Goal: Transaction & Acquisition: Purchase product/service

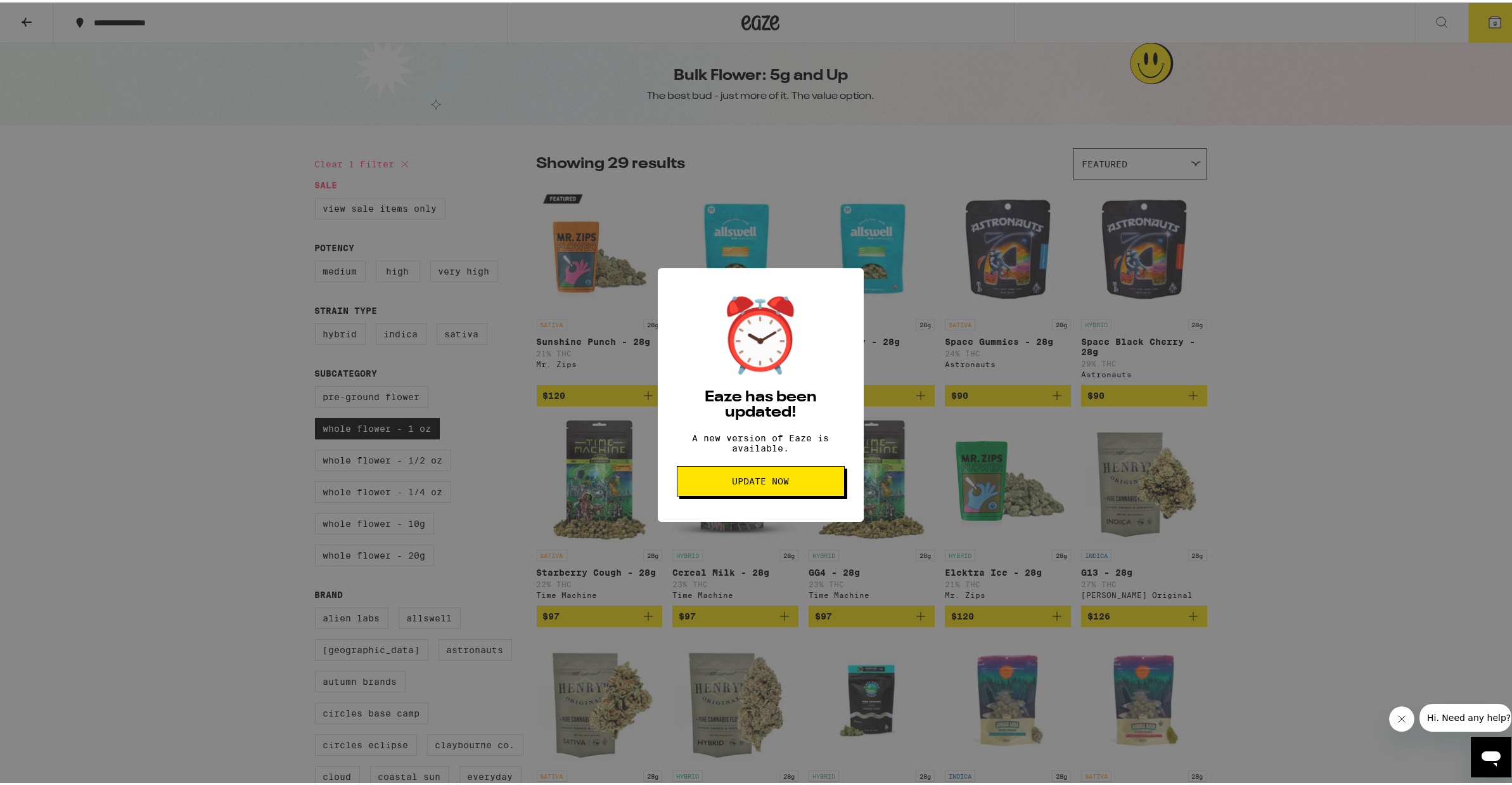
click at [753, 494] on button "Update Now" at bounding box center [761, 478] width 168 height 30
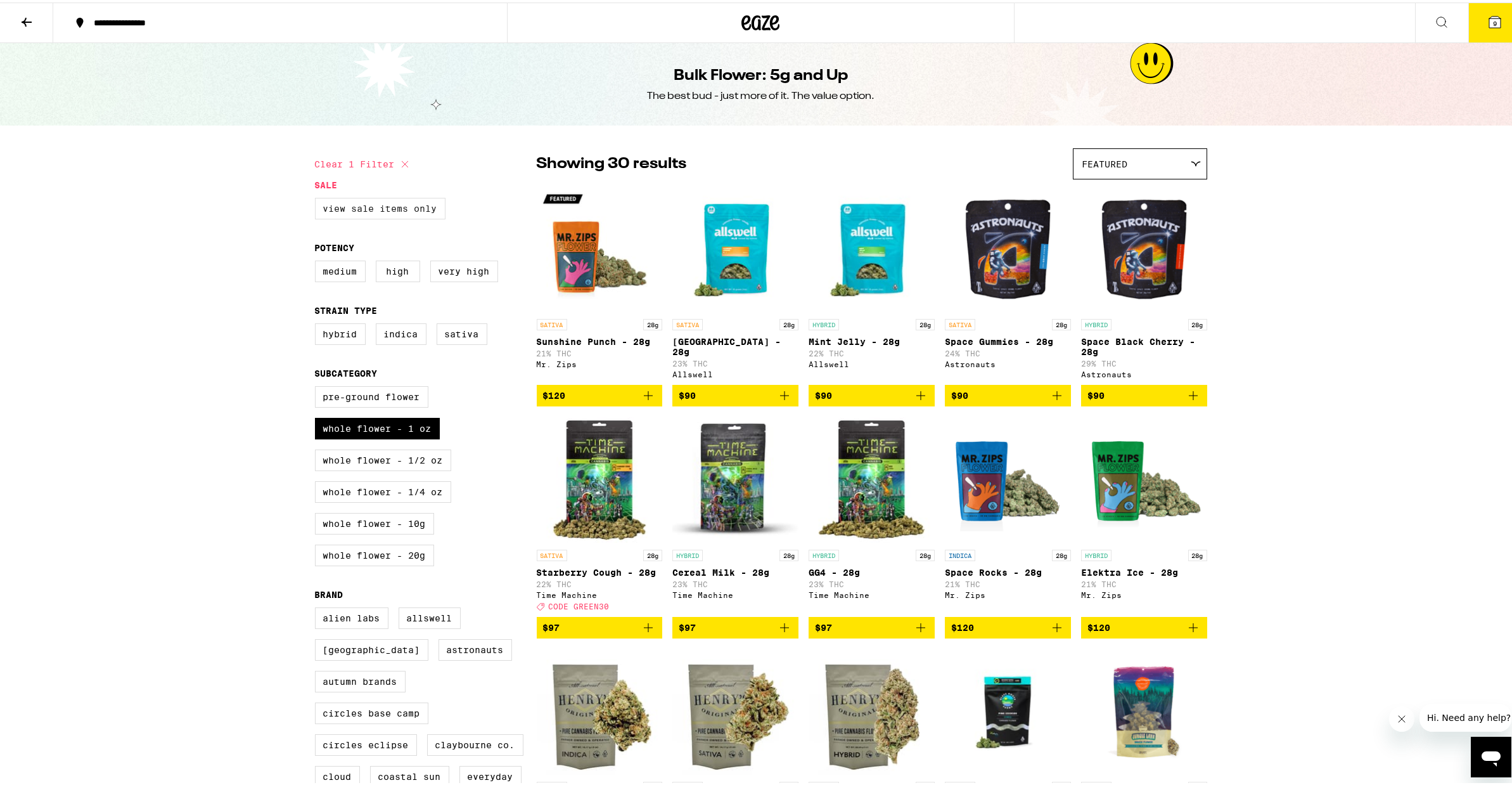
click at [358, 211] on label "View Sale Items Only" at bounding box center [380, 206] width 130 height 22
click at [318, 197] on input "View Sale Items Only" at bounding box center [317, 197] width 1 height 1
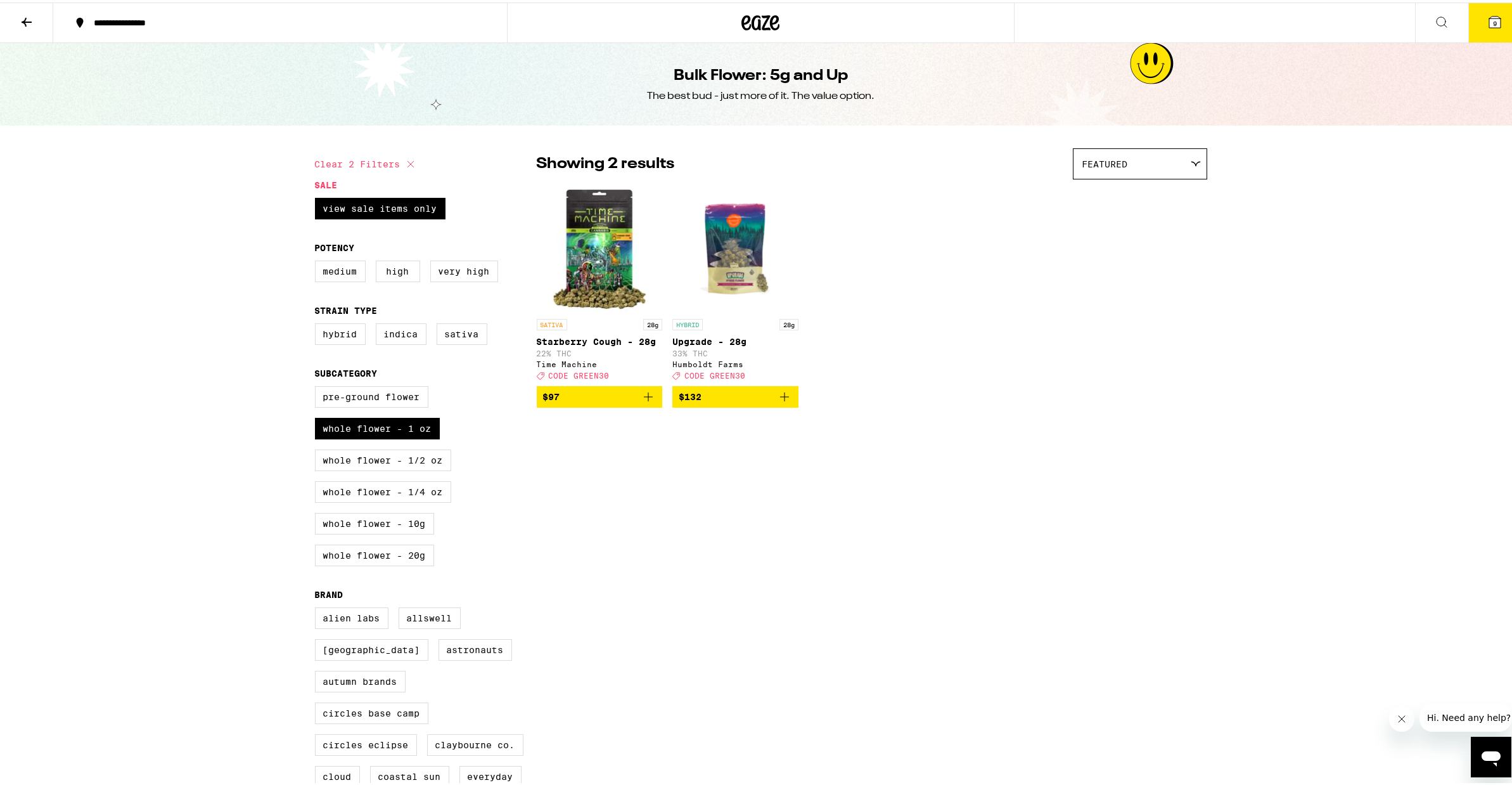
click at [378, 158] on button "Clear 2 filters" at bounding box center [366, 162] width 103 height 31
checkbox input "false"
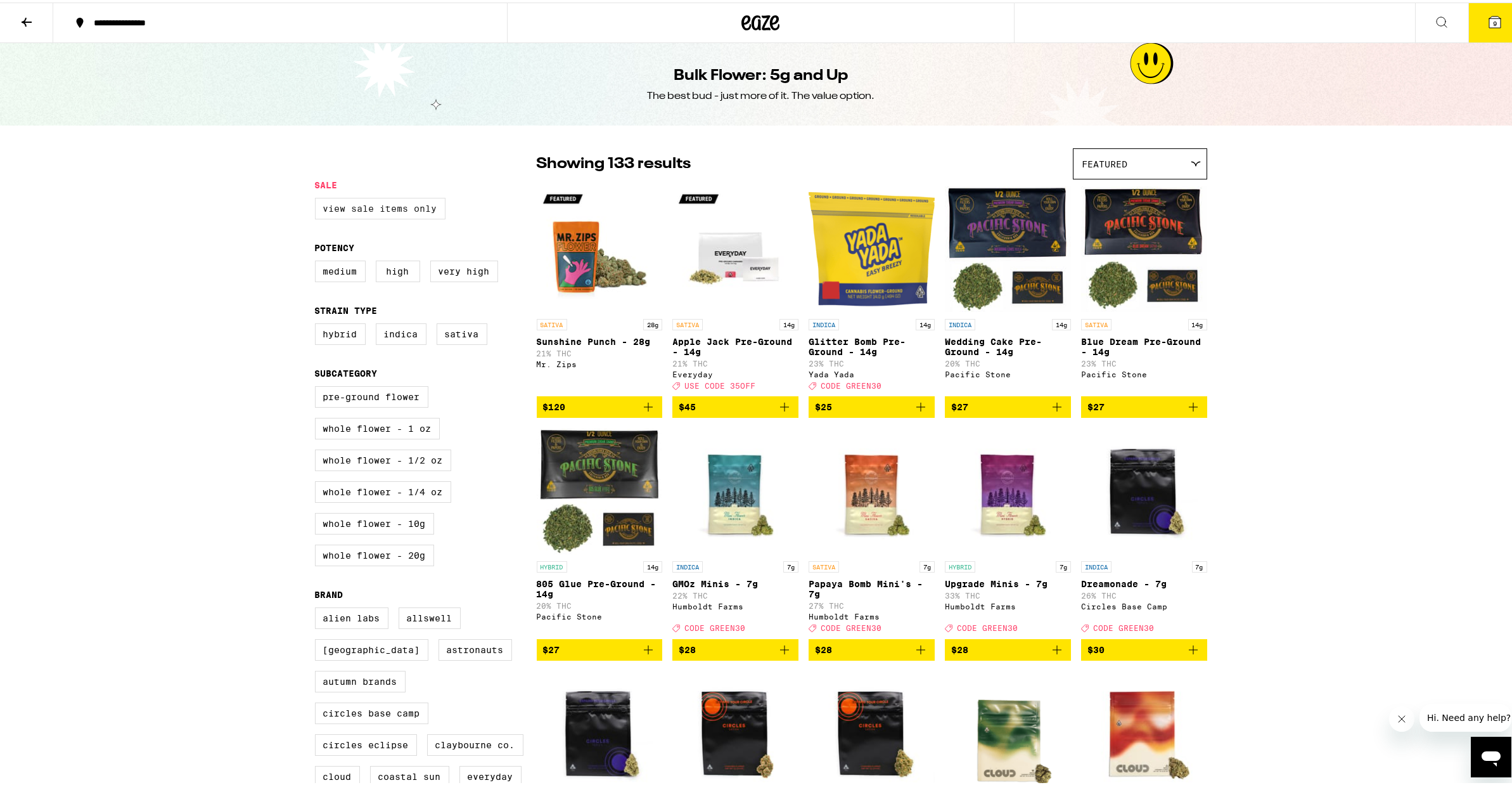
click at [361, 207] on label "View Sale Items Only" at bounding box center [380, 206] width 130 height 22
click at [318, 197] on input "View Sale Items Only" at bounding box center [317, 197] width 1 height 1
checkbox input "true"
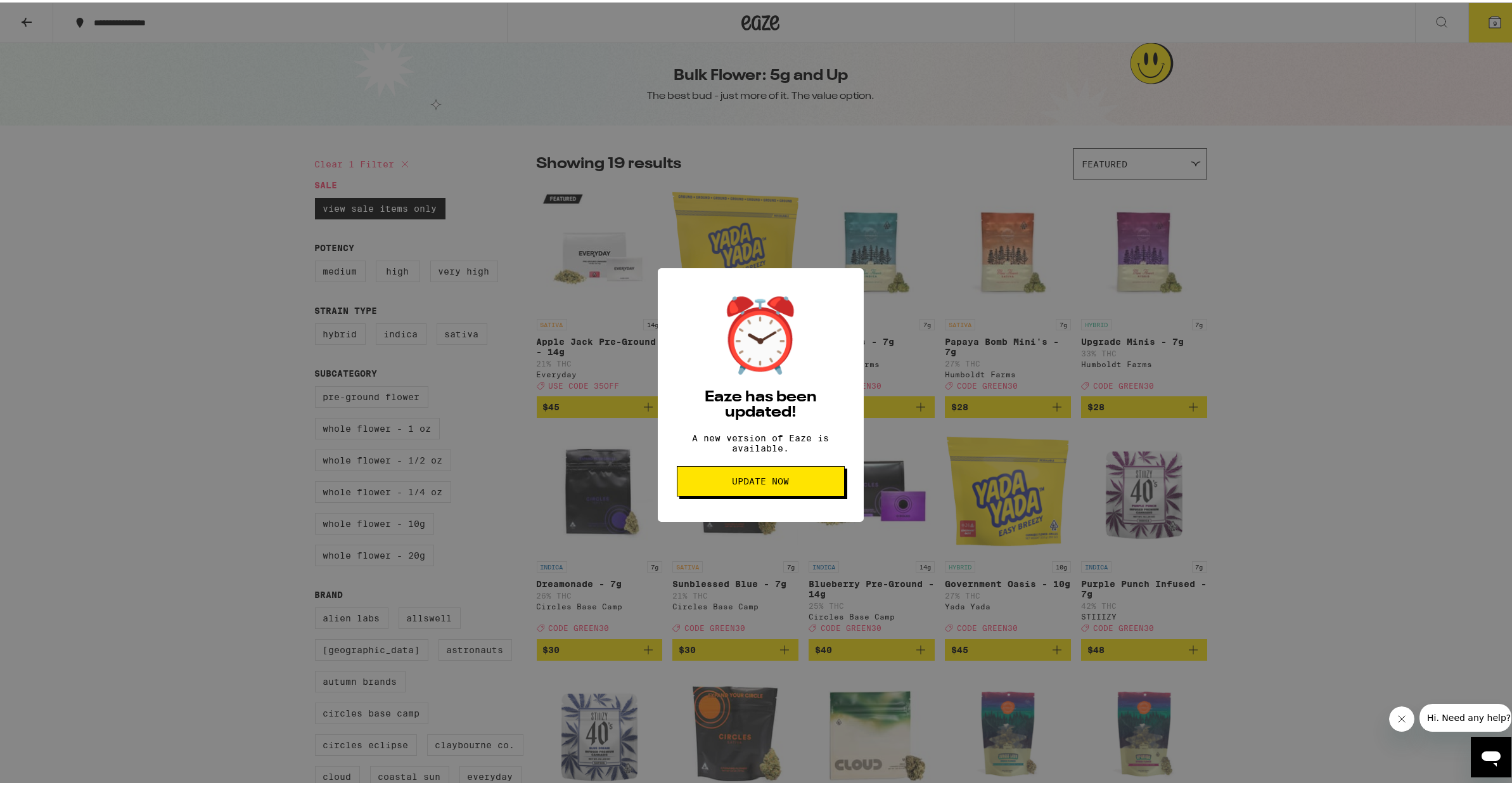
click at [762, 493] on button "Update Now" at bounding box center [761, 478] width 168 height 30
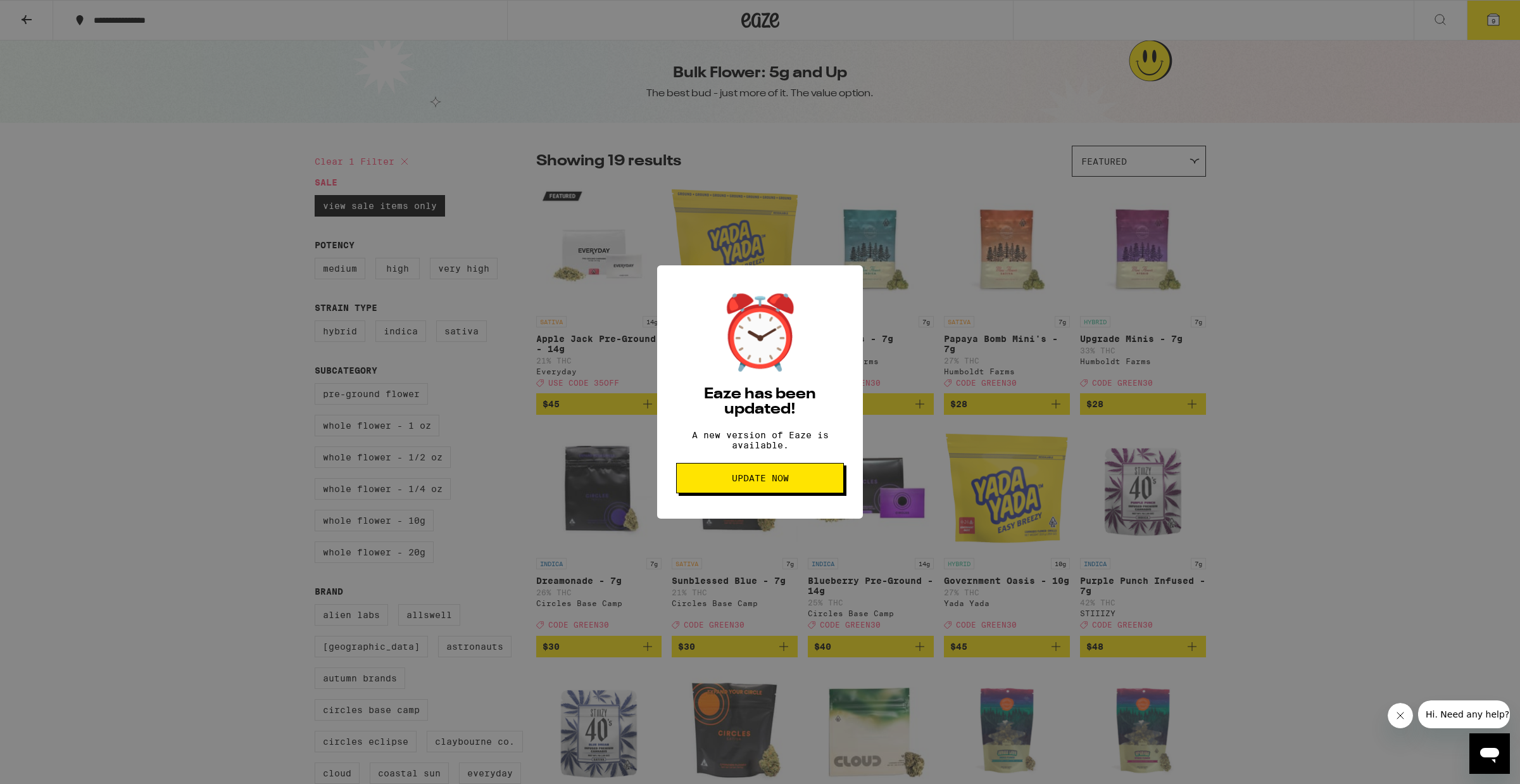
click at [111, 53] on div "⏰ Eaze has been updated! A new version of Eaze is available. Update Now" at bounding box center [760, 392] width 1520 height 784
click at [212, 20] on div "⏰ Eaze has been updated! A new version of Eaze is available. Update Now" at bounding box center [760, 392] width 1520 height 784
click at [770, 491] on button "Update Now" at bounding box center [760, 478] width 168 height 30
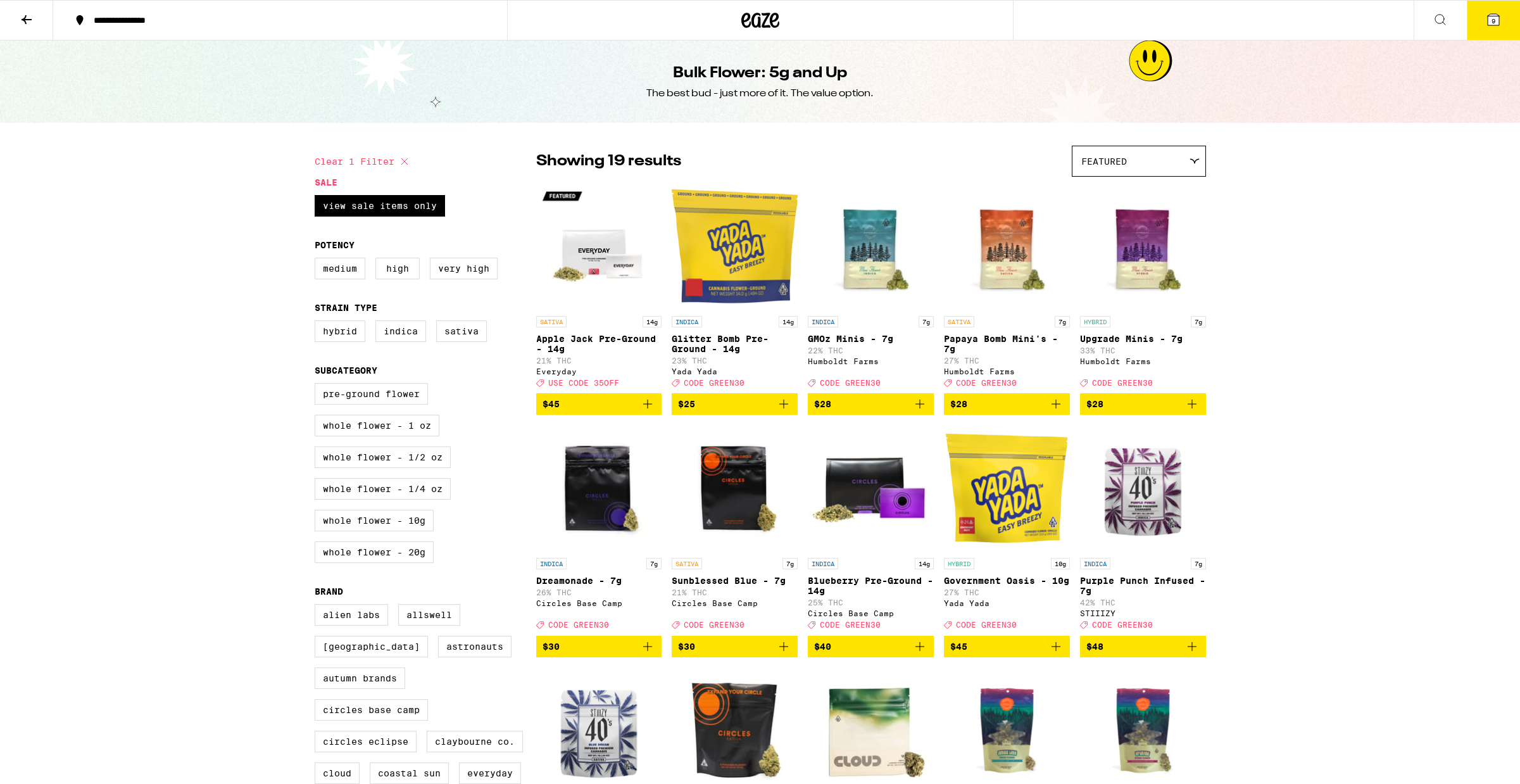
click at [29, 20] on icon at bounding box center [26, 19] width 15 height 15
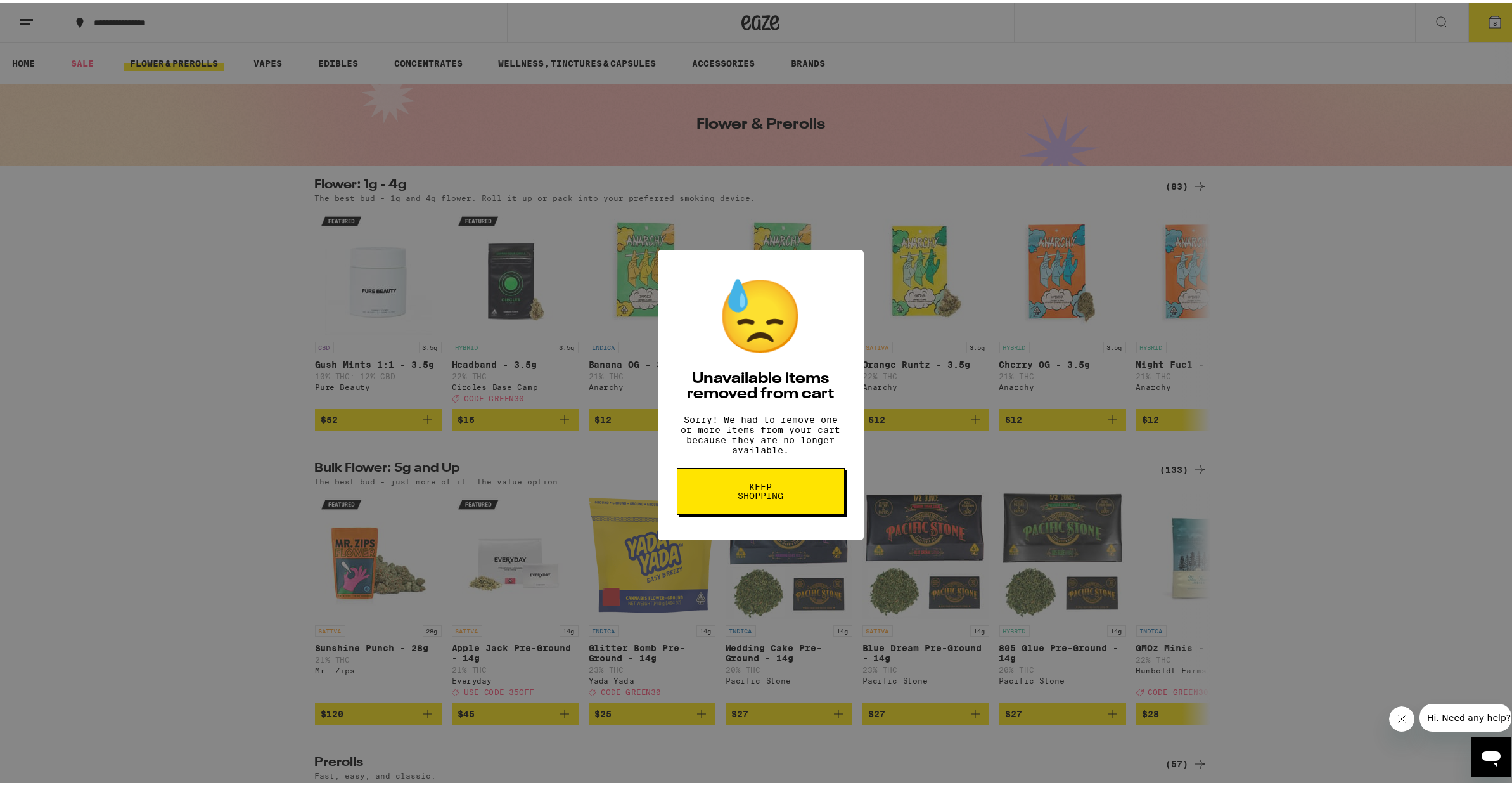
click at [771, 497] on span "Keep Shopping" at bounding box center [761, 489] width 65 height 17
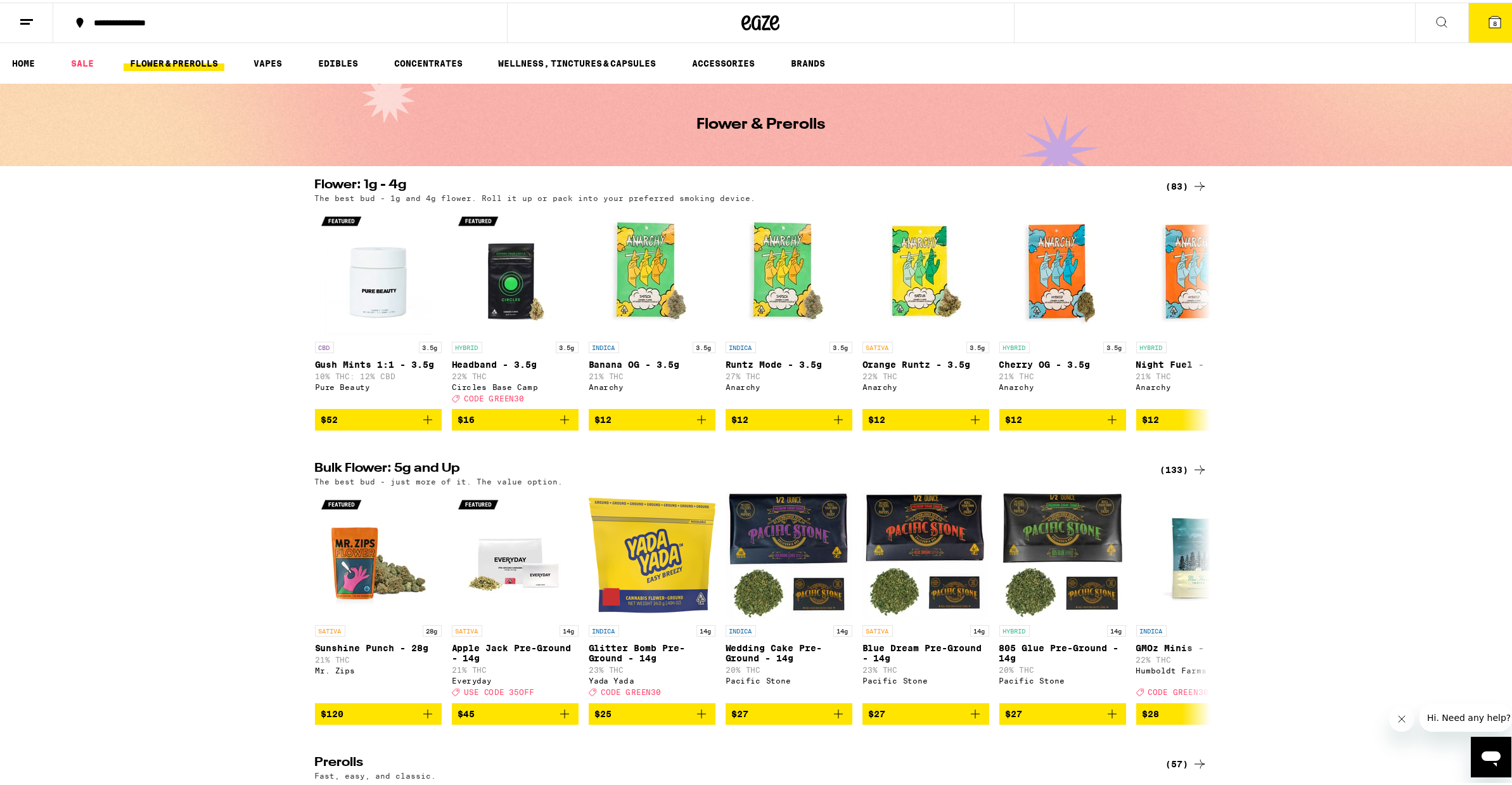
click at [1494, 21] on span "8" at bounding box center [1495, 21] width 3 height 8
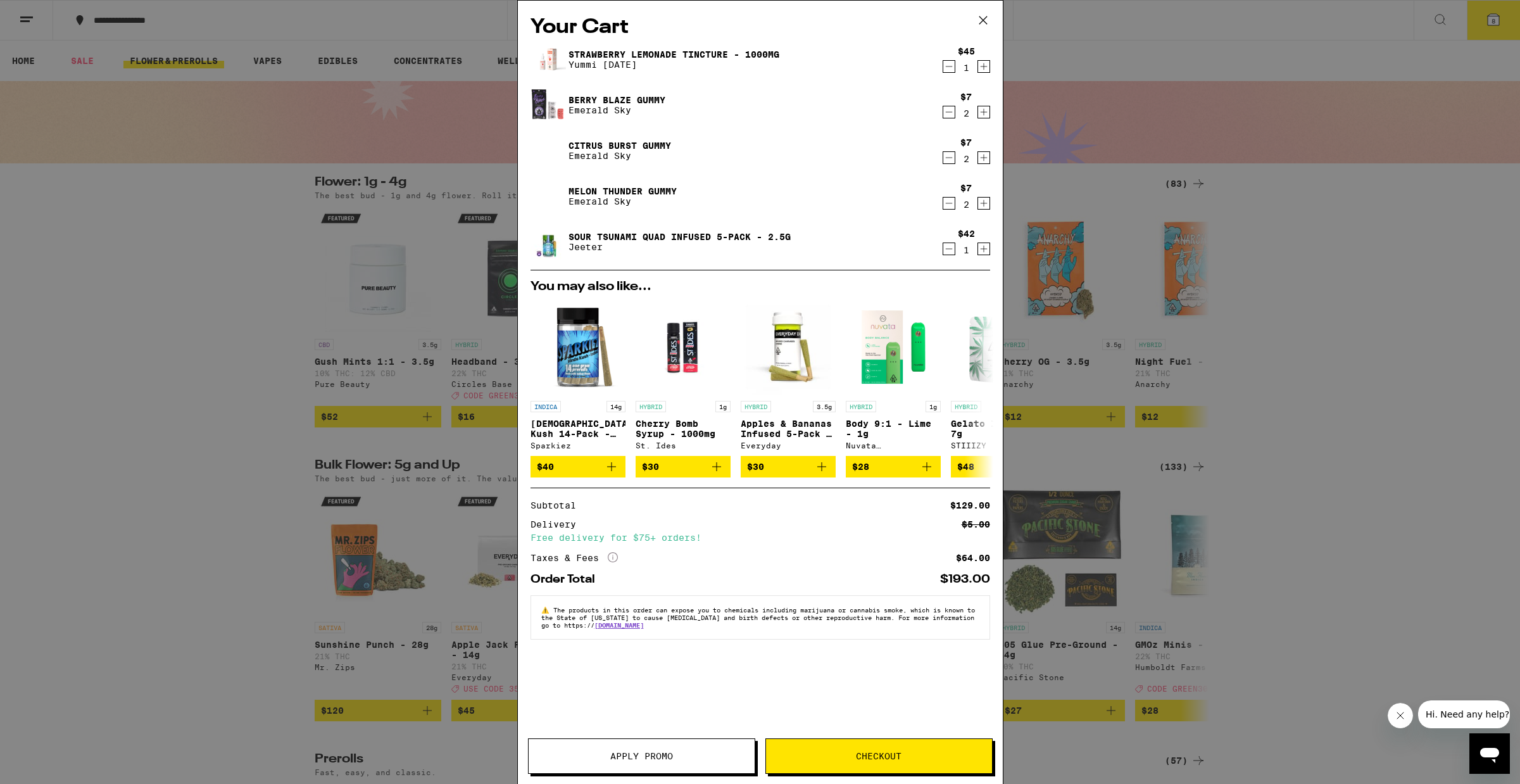
click at [948, 249] on icon "Decrement" at bounding box center [948, 248] width 11 height 15
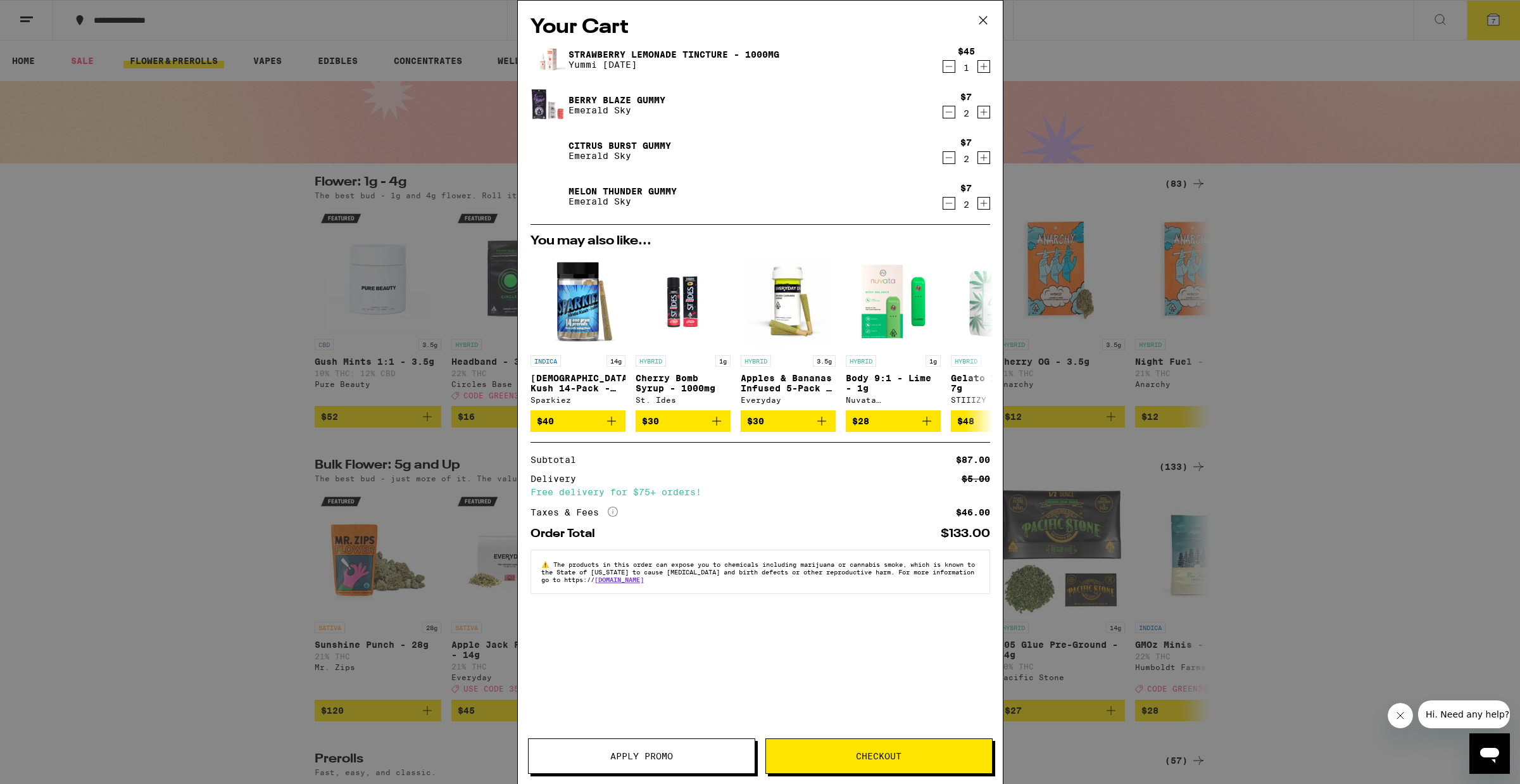
click at [946, 68] on icon "Decrement" at bounding box center [948, 66] width 11 height 15
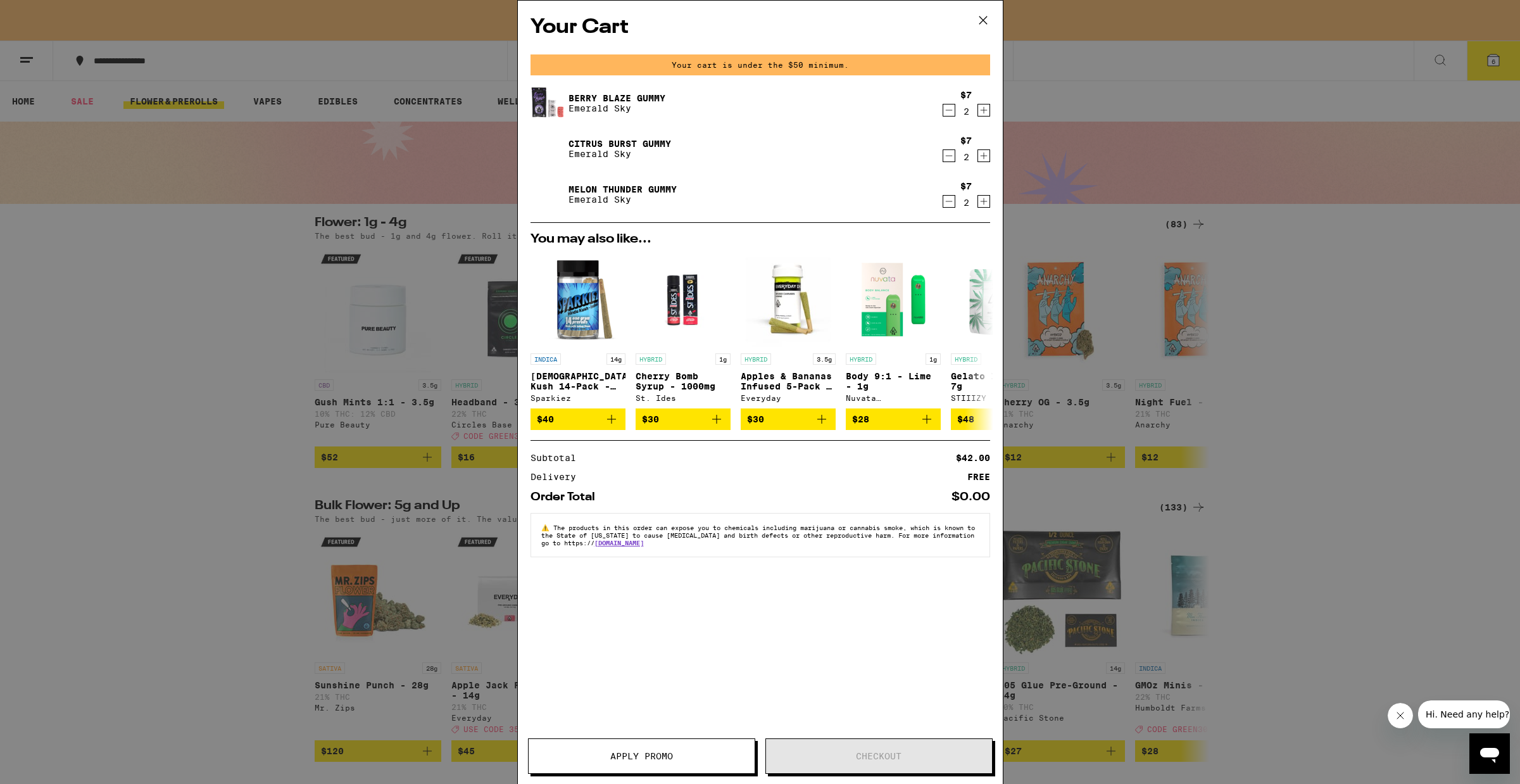
click at [941, 113] on div "Berry Blaze Gummy Emerald Sky" at bounding box center [736, 102] width 411 height 36
click at [949, 110] on icon "Decrement" at bounding box center [948, 109] width 11 height 15
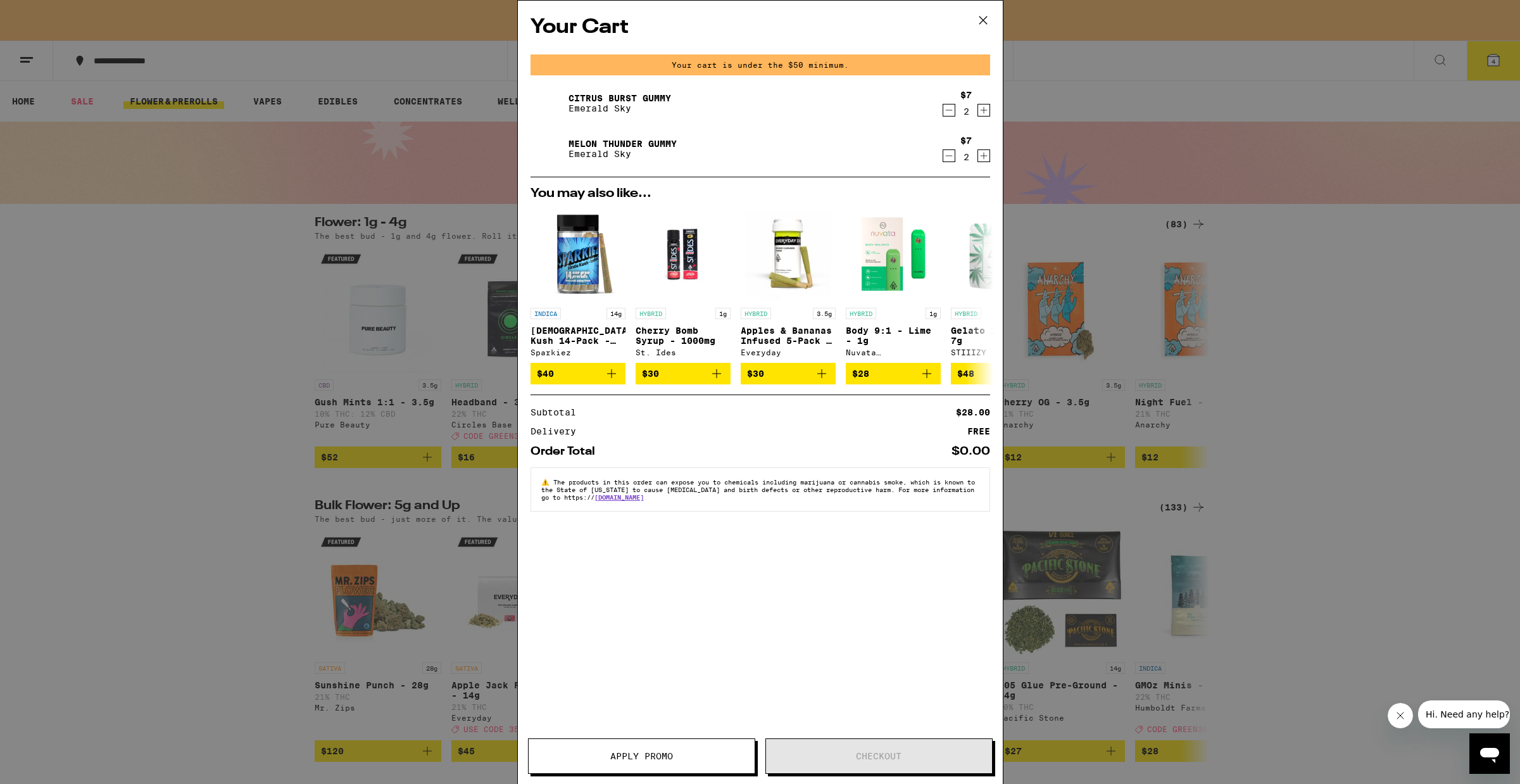
click at [951, 111] on icon "Decrement" at bounding box center [948, 109] width 11 height 15
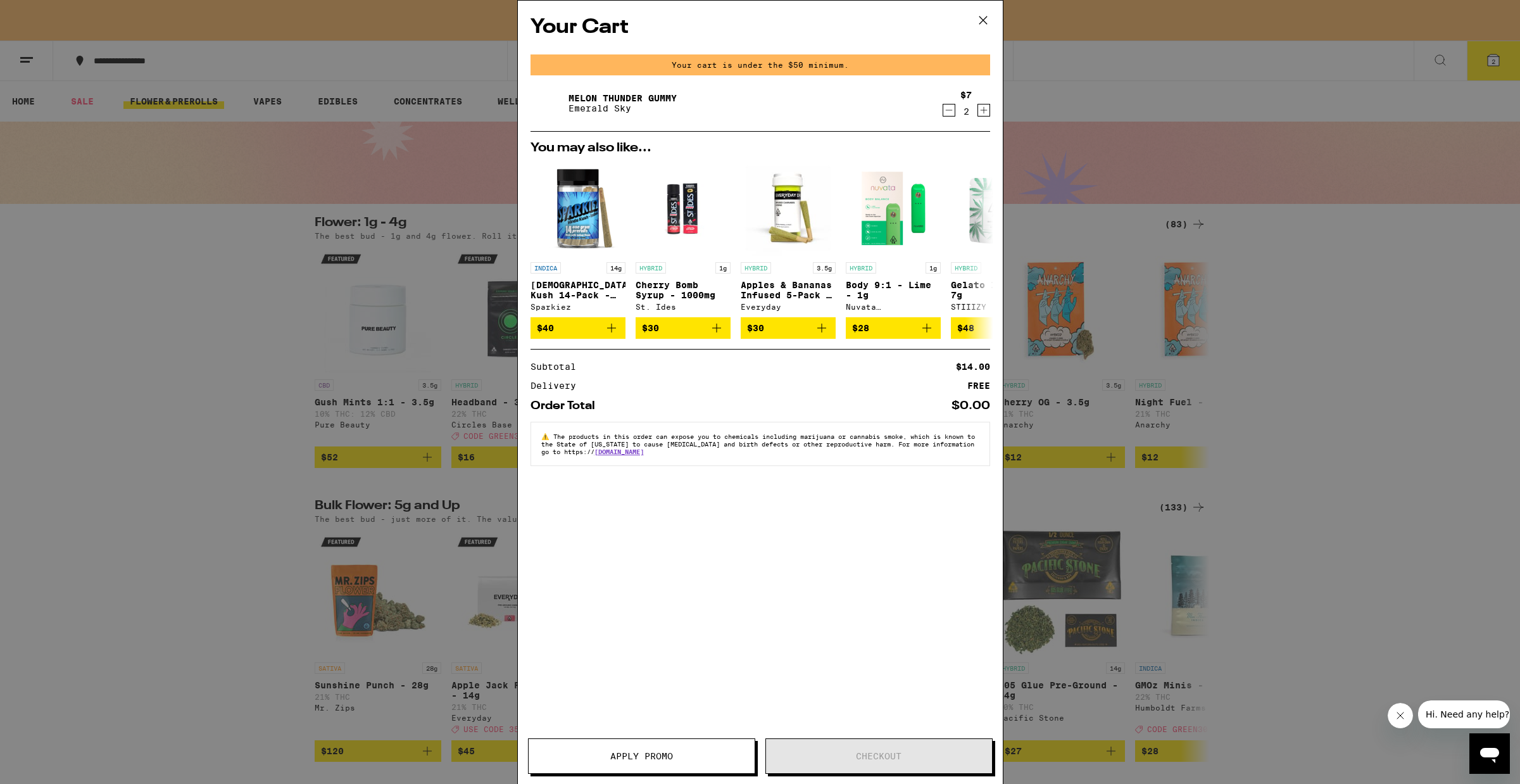
click at [954, 107] on icon "Decrement" at bounding box center [948, 109] width 11 height 15
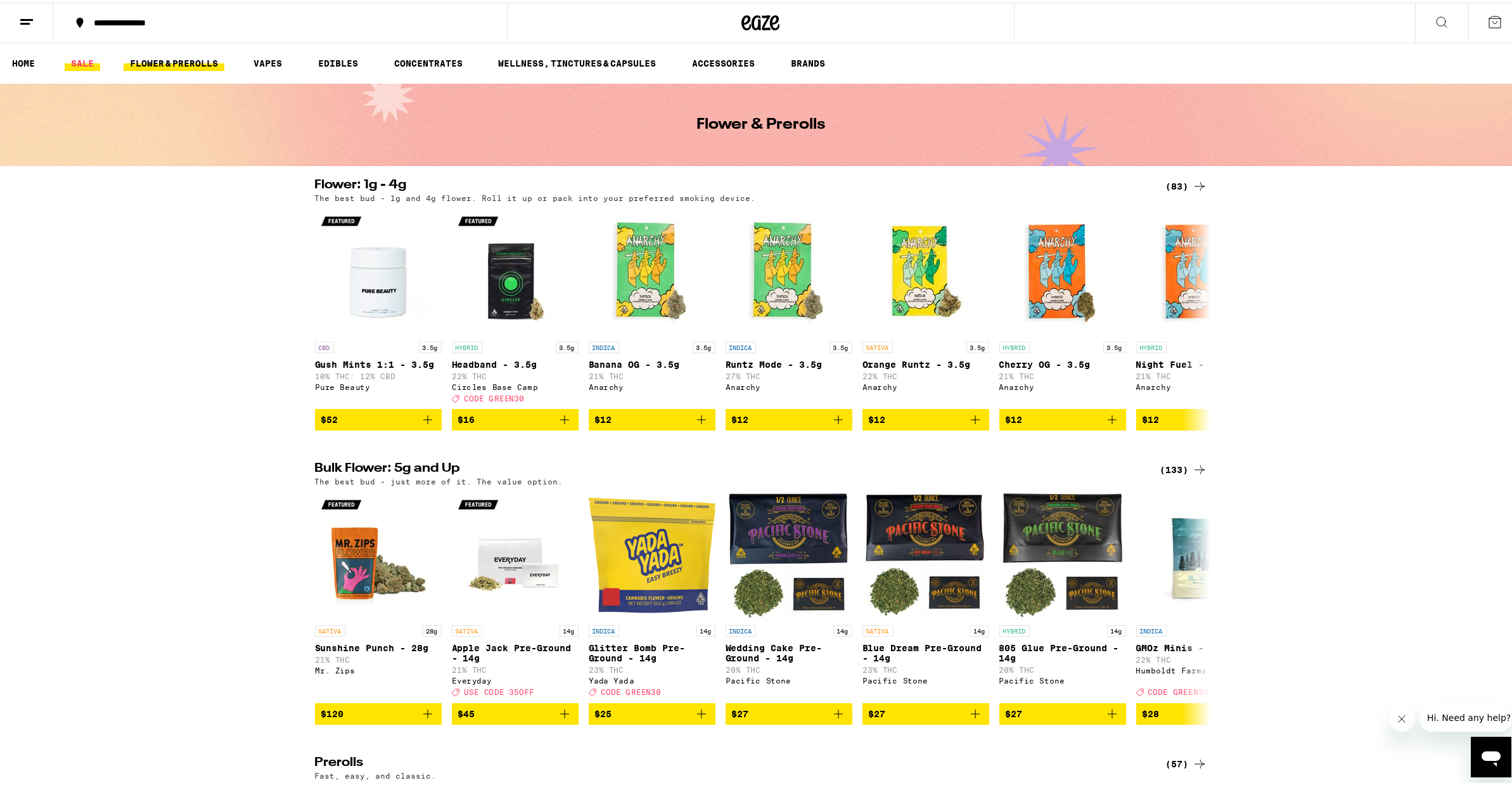
click at [75, 55] on link "SALE" at bounding box center [82, 60] width 36 height 15
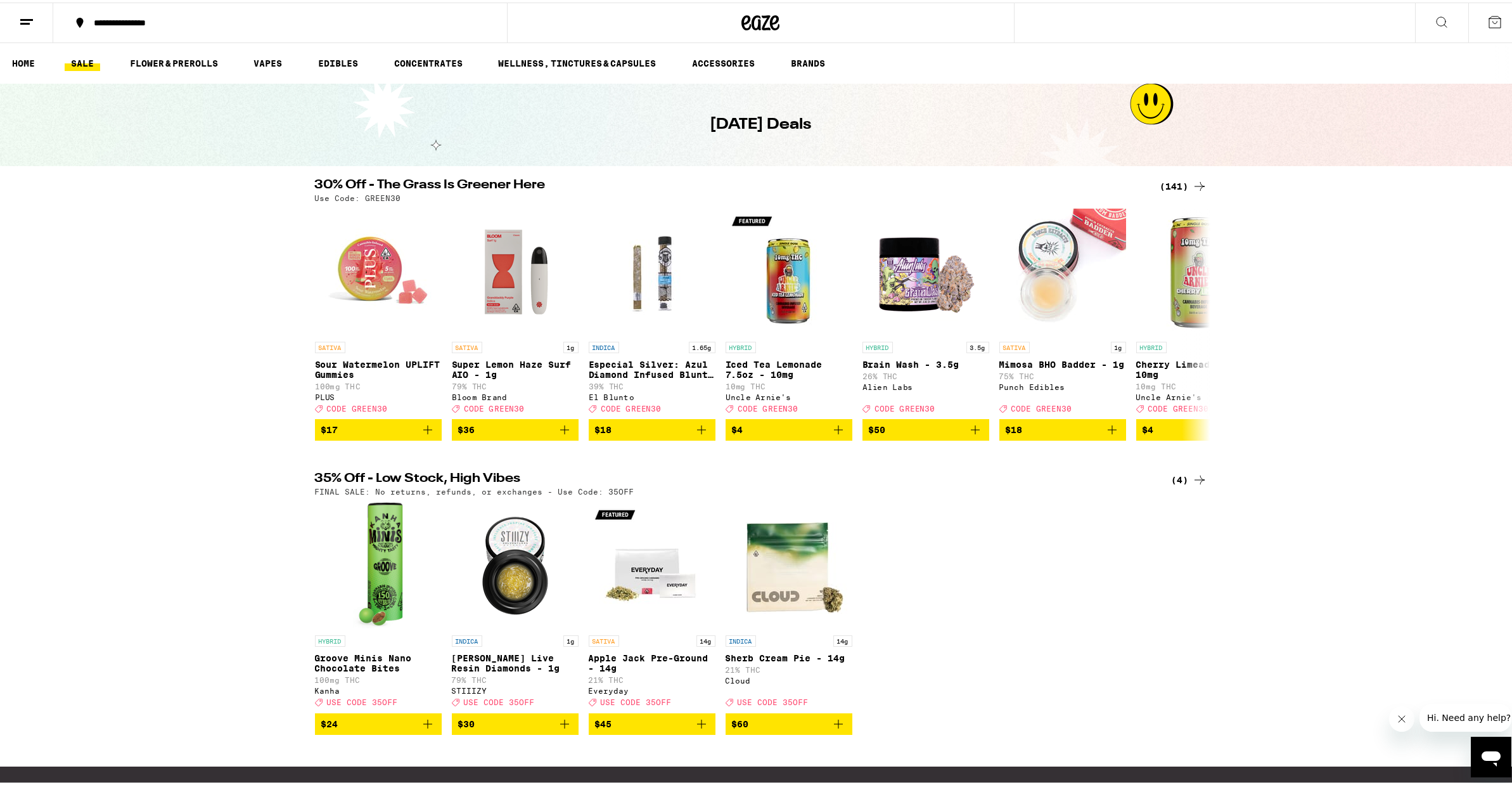
click at [1184, 186] on div "(141)" at bounding box center [1184, 183] width 47 height 15
click at [1176, 185] on div "(141)" at bounding box center [1184, 183] width 47 height 15
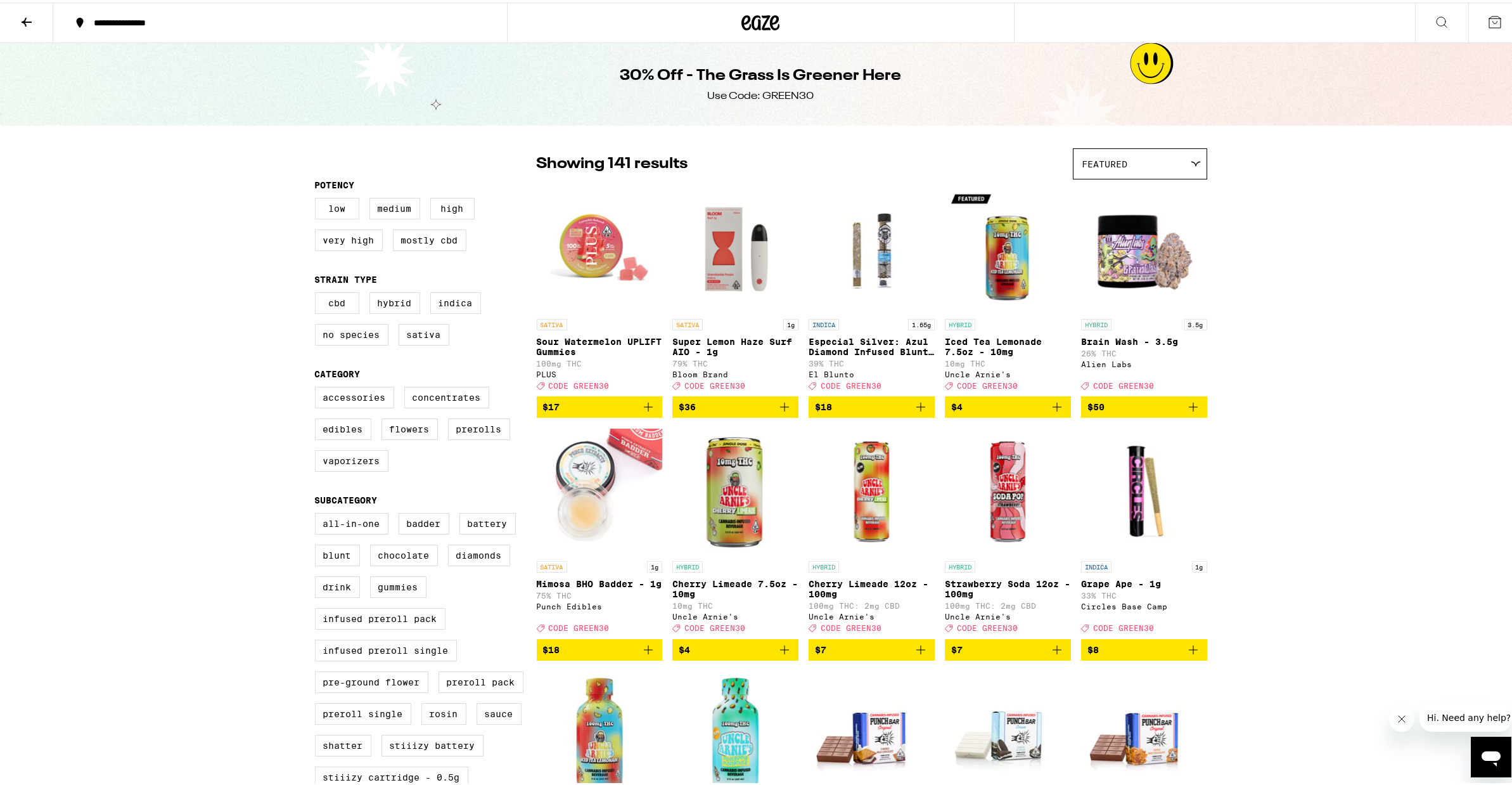
click at [916, 409] on icon "Add to bag" at bounding box center [921, 404] width 9 height 9
